Goal: Navigation & Orientation: Find specific page/section

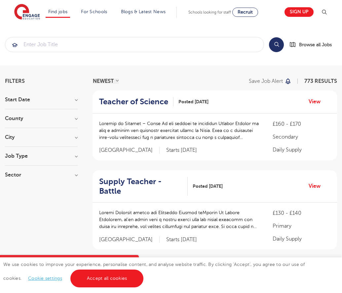
scroll to position [648, 0]
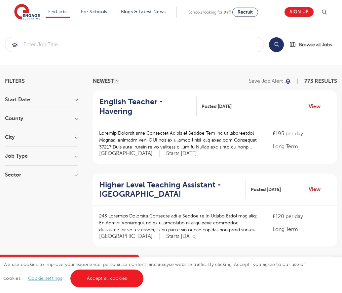
scroll to position [647, 0]
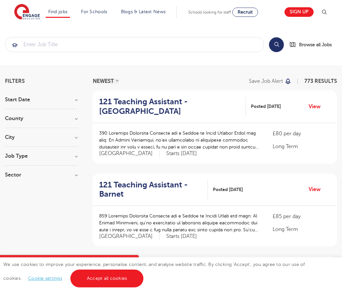
scroll to position [647, 0]
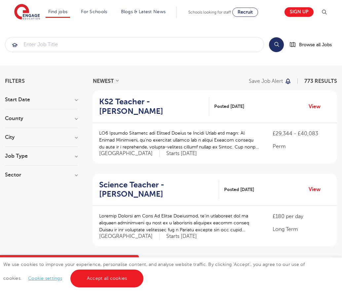
scroll to position [638, 0]
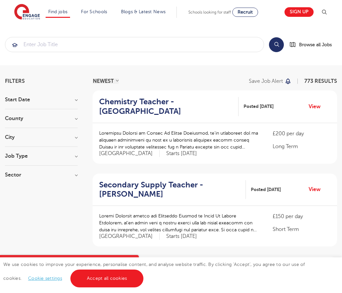
scroll to position [647, 0]
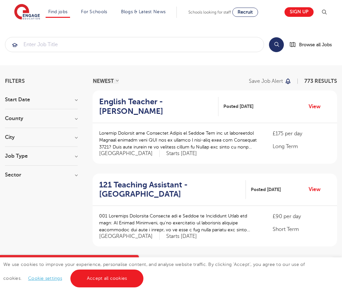
scroll to position [645, 0]
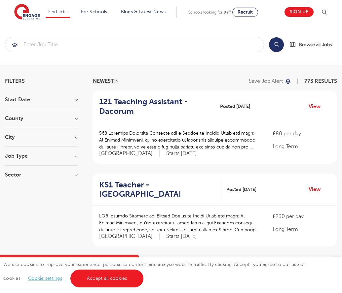
scroll to position [647, 0]
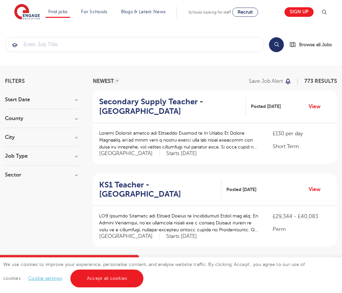
scroll to position [647, 0]
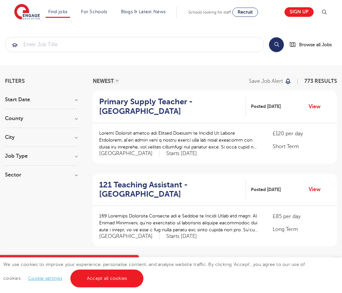
scroll to position [647, 0]
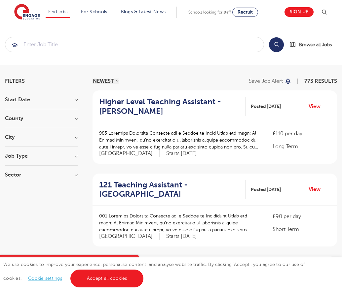
scroll to position [647, 0]
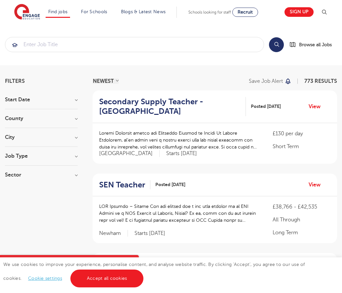
scroll to position [651, 0]
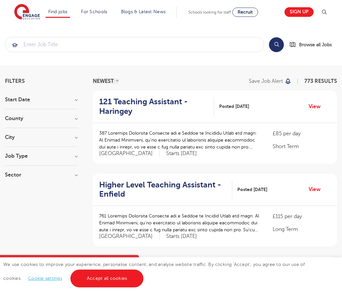
scroll to position [647, 0]
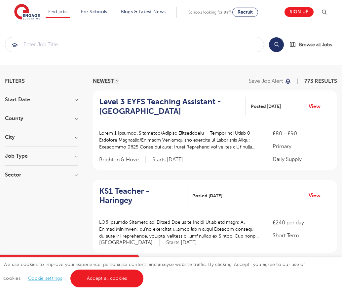
scroll to position [654, 0]
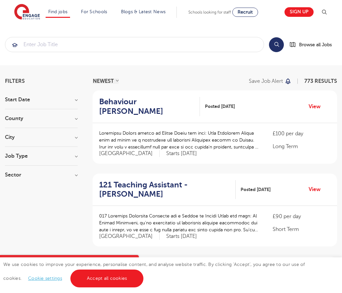
scroll to position [647, 0]
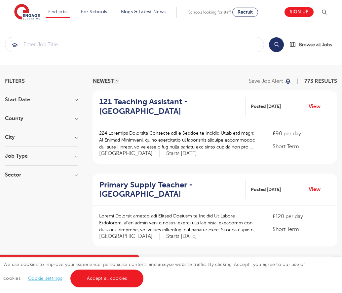
scroll to position [647, 0]
